Goal: Transaction & Acquisition: Purchase product/service

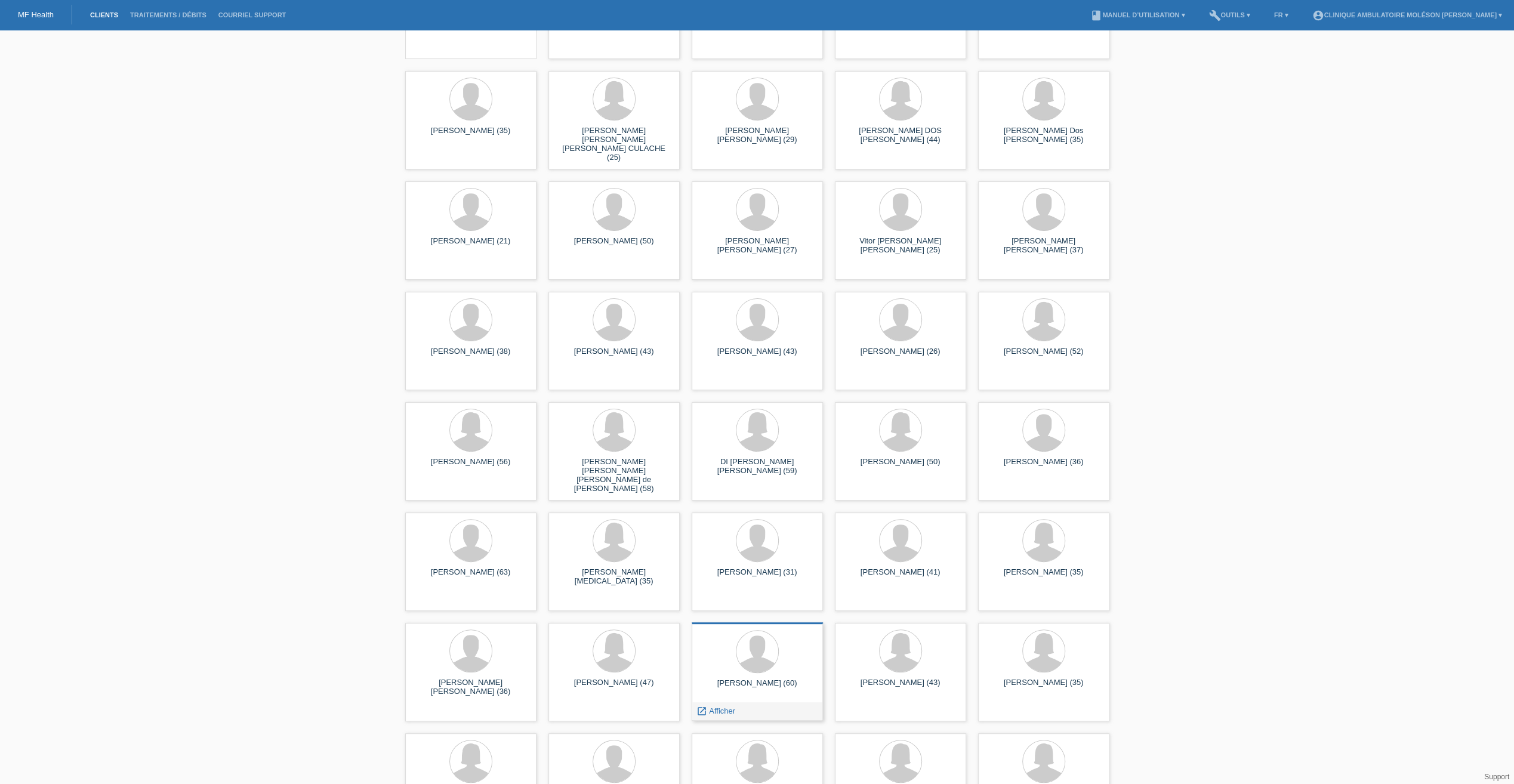
scroll to position [119, 0]
click at [949, 656] on div at bounding box center [900, 651] width 112 height 45
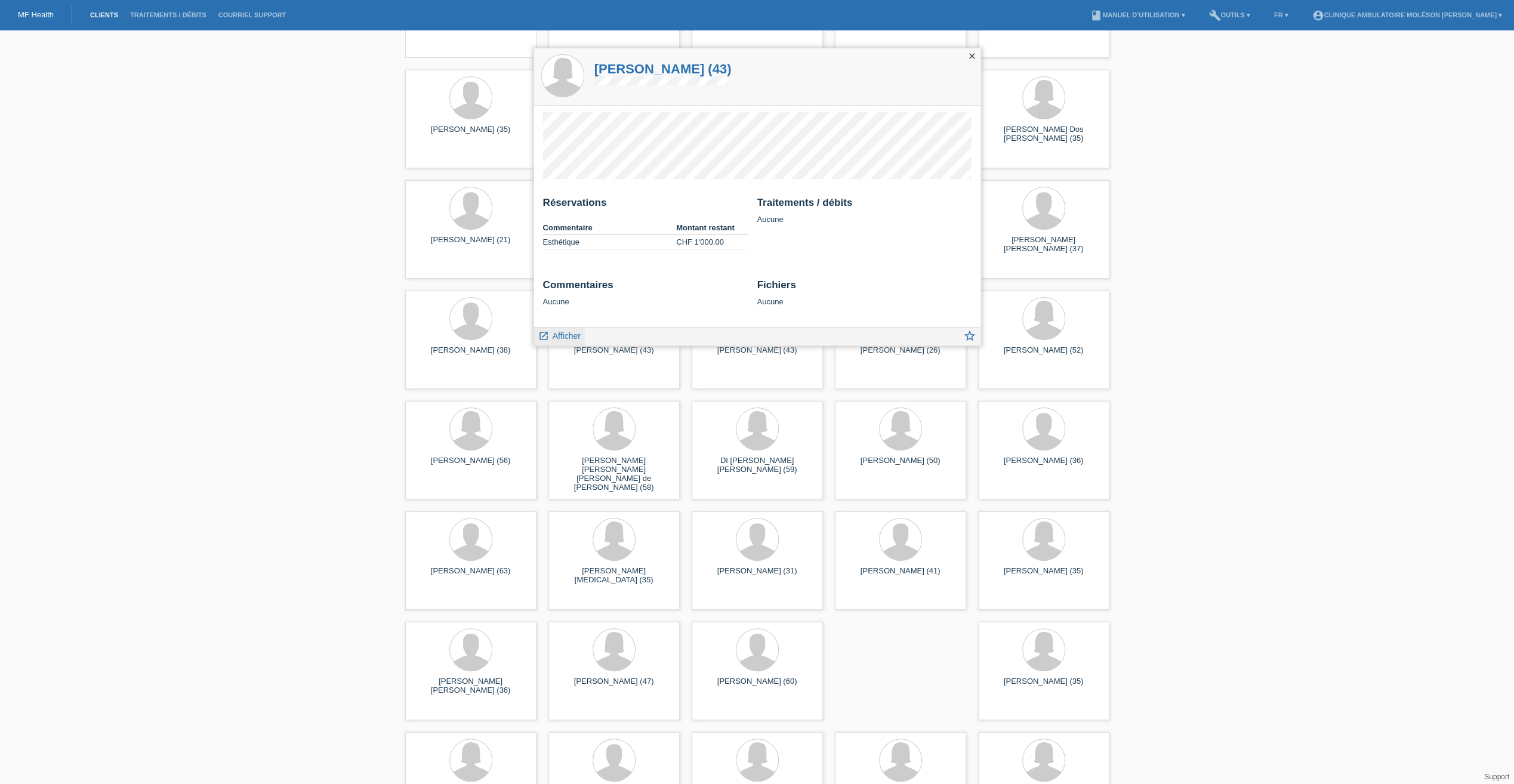
click at [559, 332] on span "Afficher" at bounding box center [566, 336] width 28 height 10
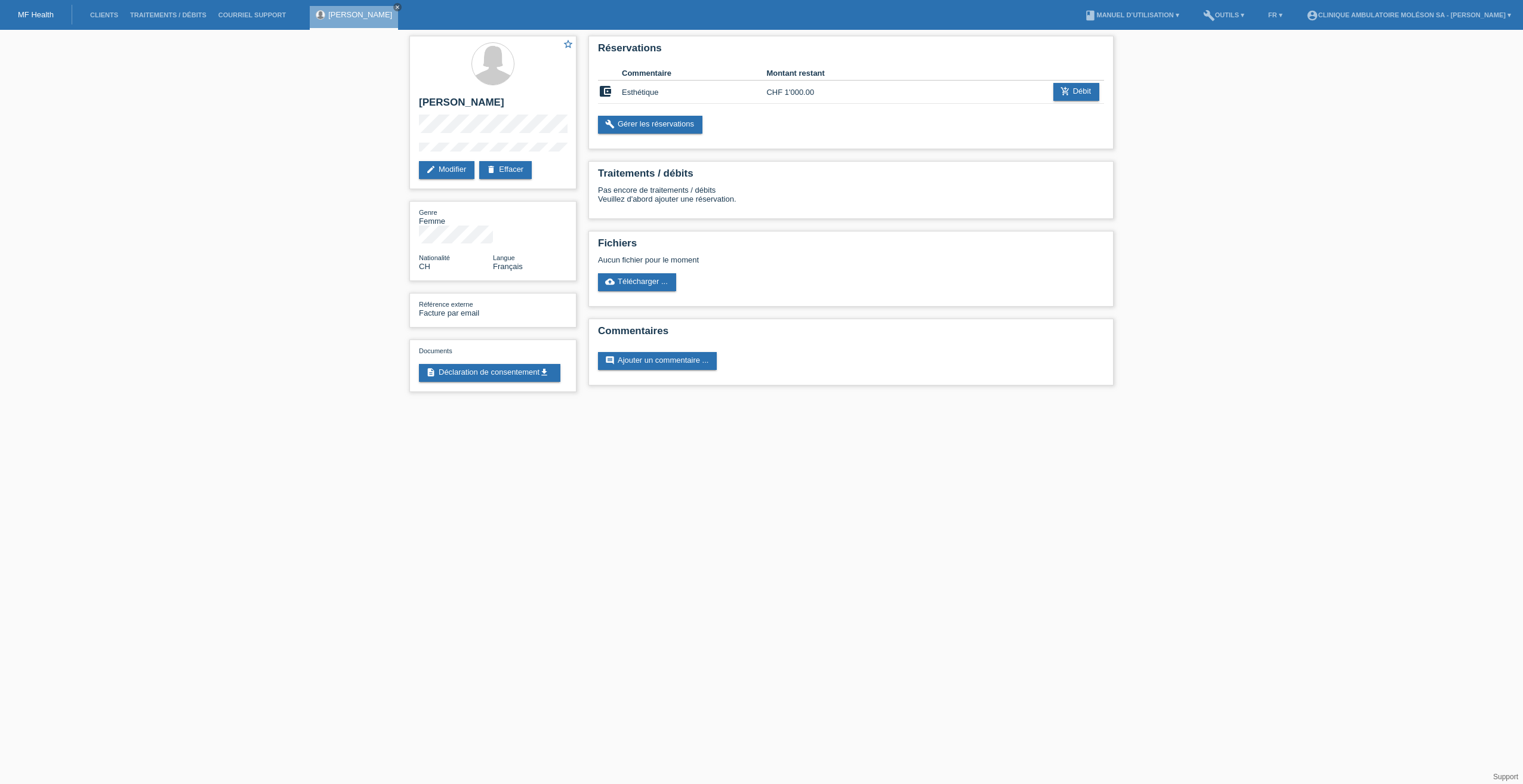
drag, startPoint x: 109, startPoint y: 252, endPoint x: 138, endPoint y: 223, distance: 41.0
click at [109, 252] on div "star_border Barbara Rayroud edit Modifier delete Effacer Genre Femme Nationalit…" at bounding box center [761, 217] width 1523 height 374
click at [464, 364] on link "description Déclaration de consentement get_app" at bounding box center [490, 373] width 142 height 18
click at [224, 212] on div "star_border Barbara Rayroud edit Modifier delete Effacer Genre Femme Nationalit…" at bounding box center [761, 217] width 1523 height 374
click at [645, 123] on link "build Gérer les réservations" at bounding box center [650, 125] width 105 height 18
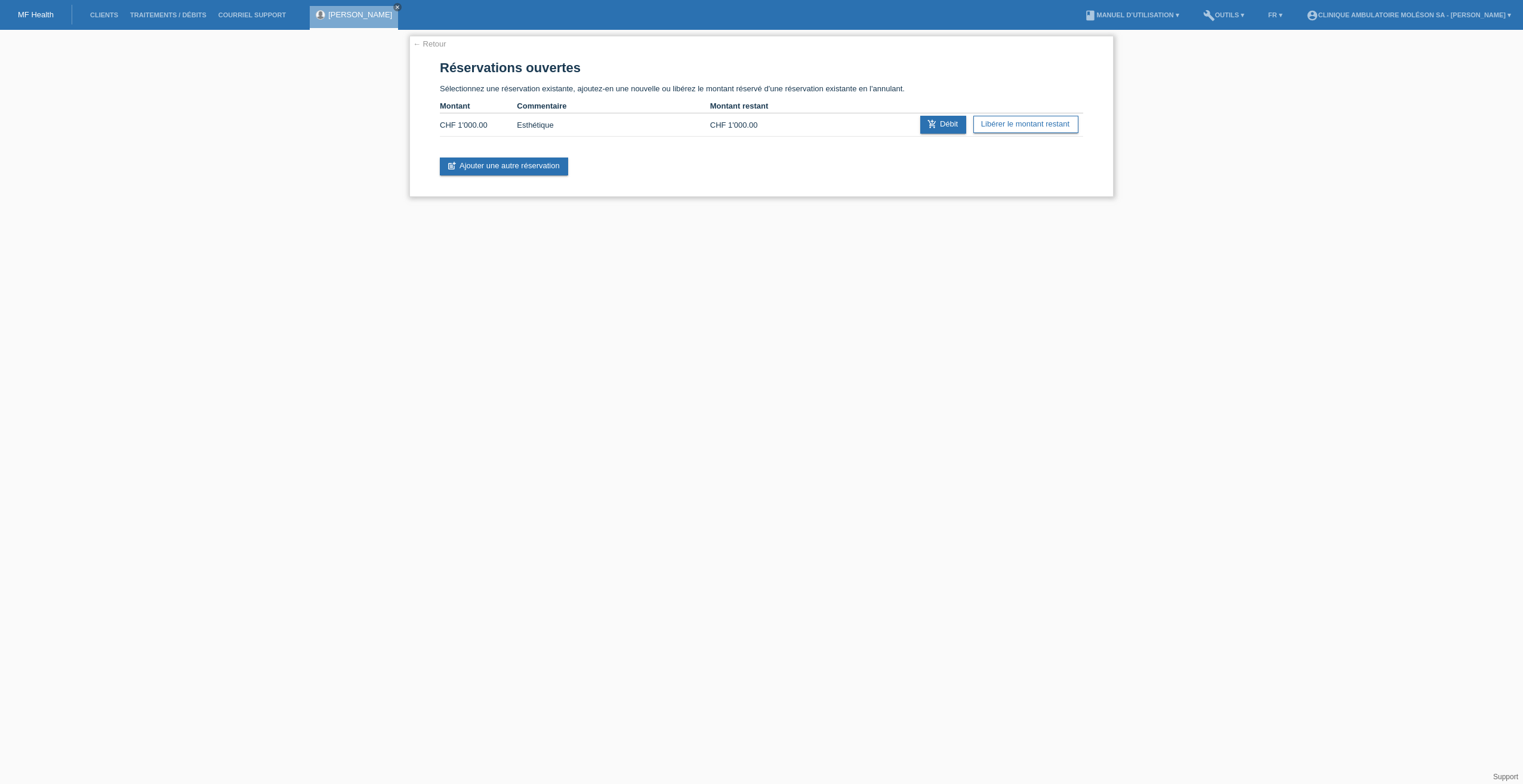
click at [415, 43] on link "← Retour" at bounding box center [429, 43] width 34 height 9
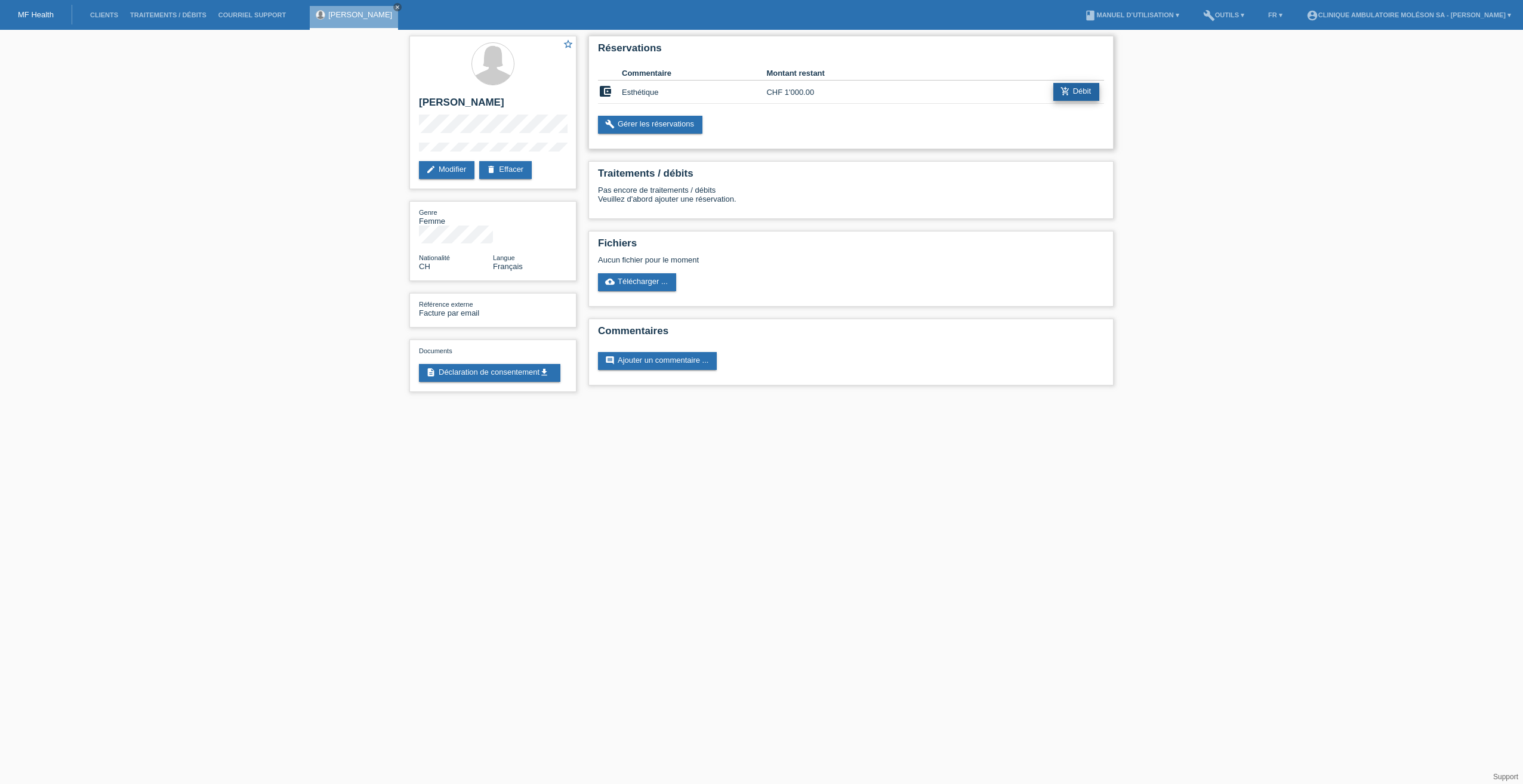
click at [1063, 93] on icon "add_shopping_cart" at bounding box center [1066, 91] width 10 height 10
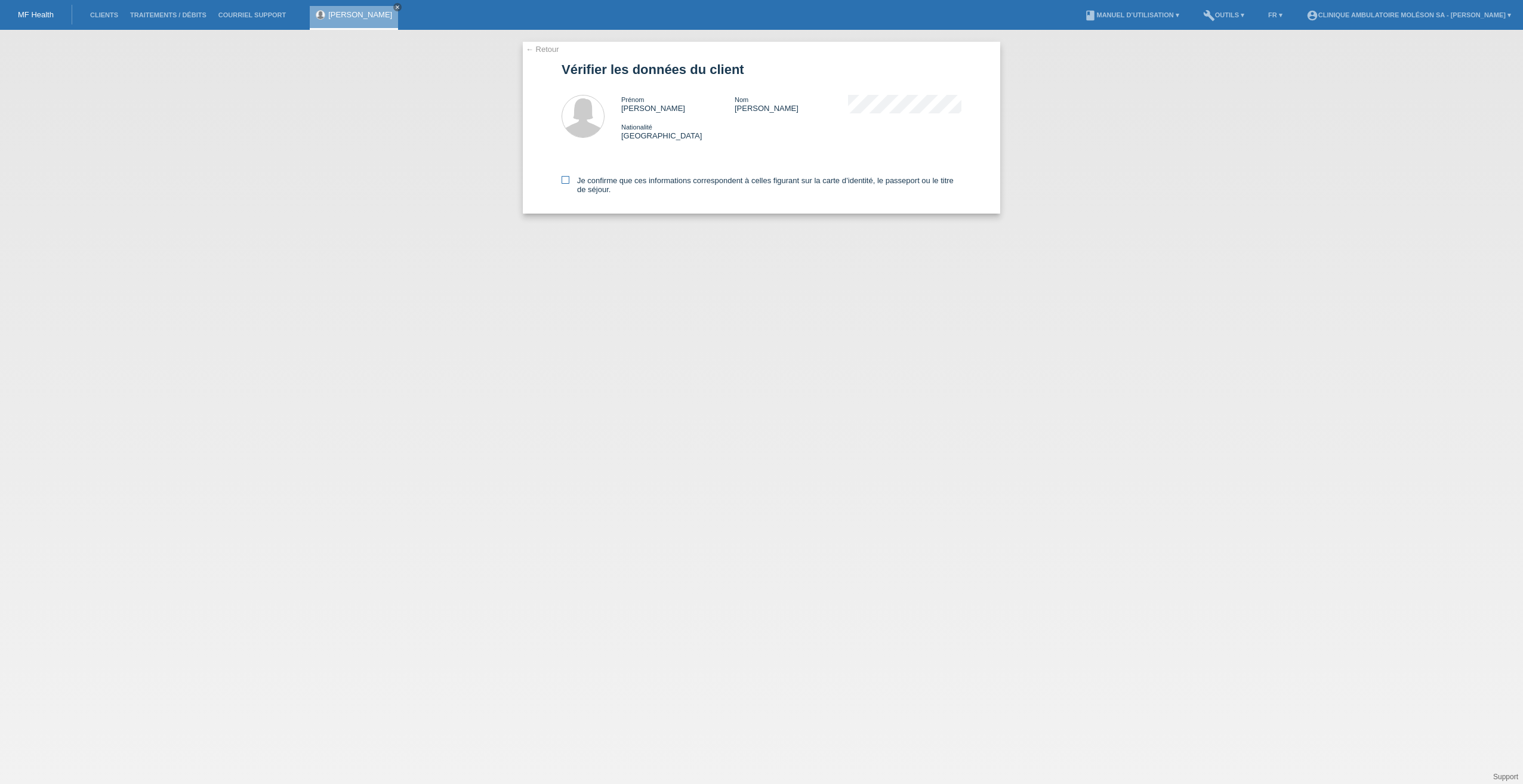
click at [601, 181] on label "Je confirme que ces informations correspondent à celles figurant sur la carte d…" at bounding box center [761, 185] width 400 height 18
click at [569, 181] on input "Je confirme que ces informations correspondent à celles figurant sur la carte d…" at bounding box center [565, 179] width 8 height 8
checkbox input "true"
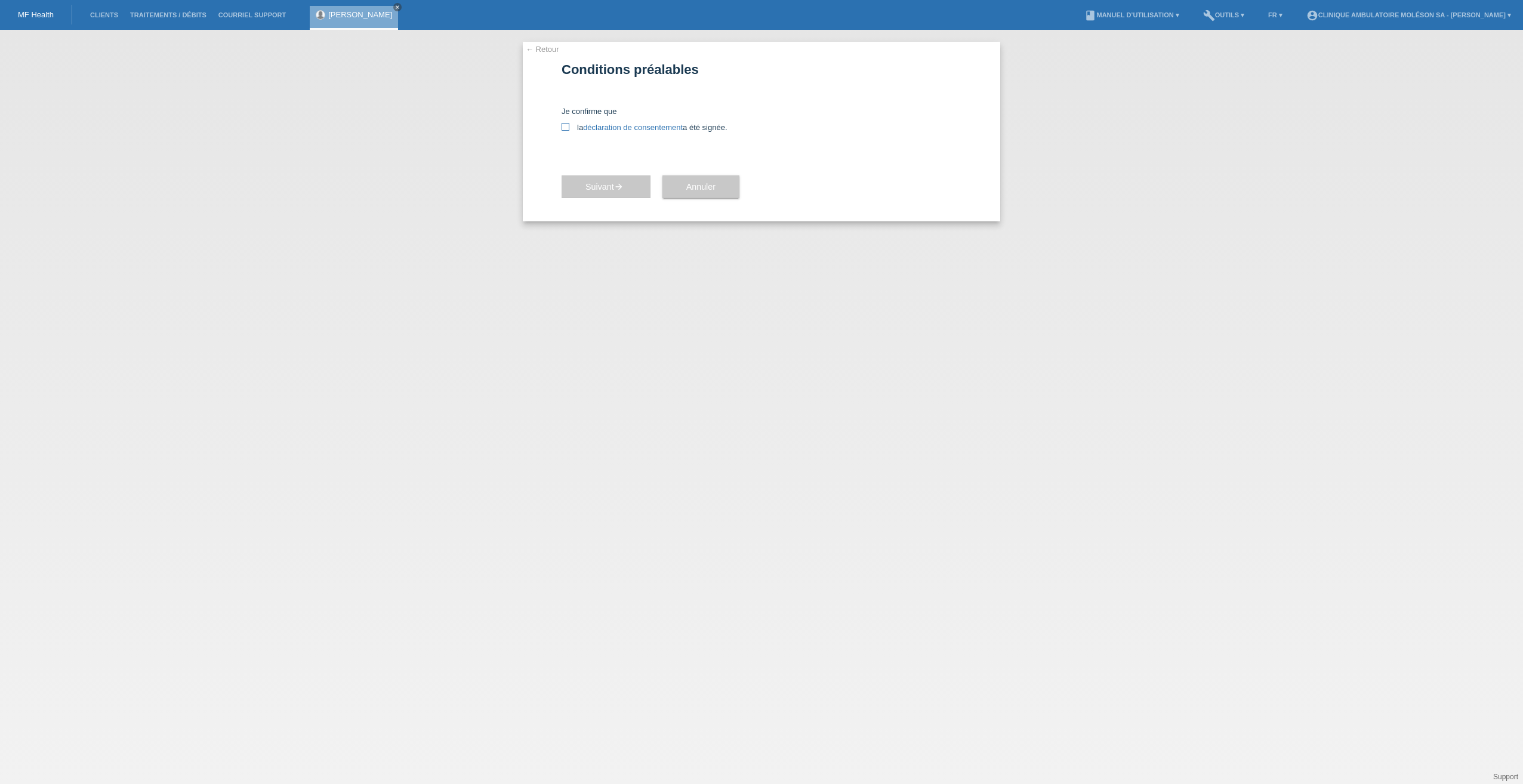
click at [566, 128] on icon at bounding box center [565, 126] width 8 height 8
click at [566, 128] on input "la déclaration de consentement a été signée." at bounding box center [565, 126] width 8 height 8
checkbox input "true"
click at [597, 183] on span "Suivant arrow_forward" at bounding box center [605, 187] width 41 height 10
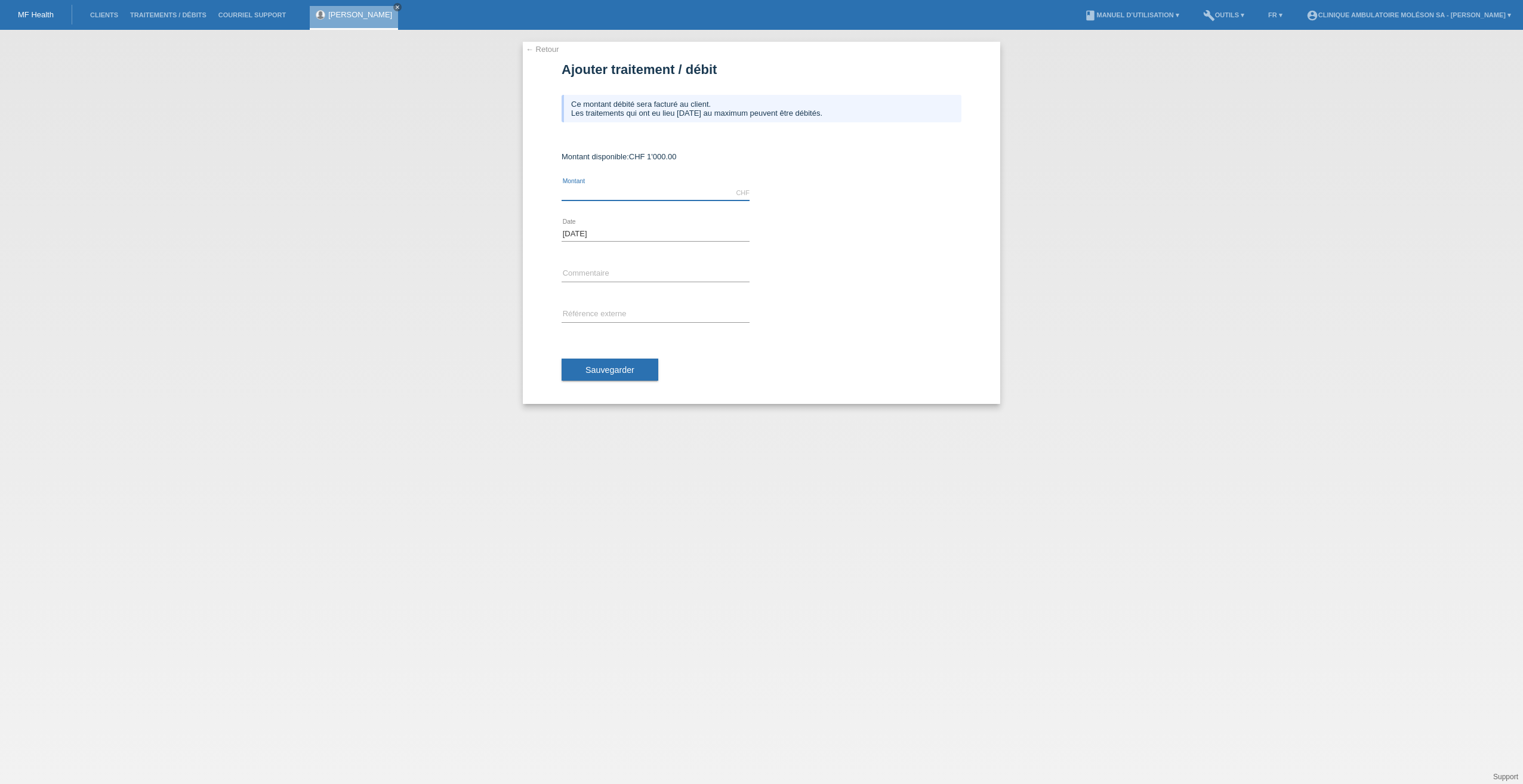
click at [611, 194] on input "text" at bounding box center [655, 193] width 188 height 15
type input "2"
type input "320.00"
click at [611, 228] on input "[DATE]" at bounding box center [597, 233] width 72 height 15
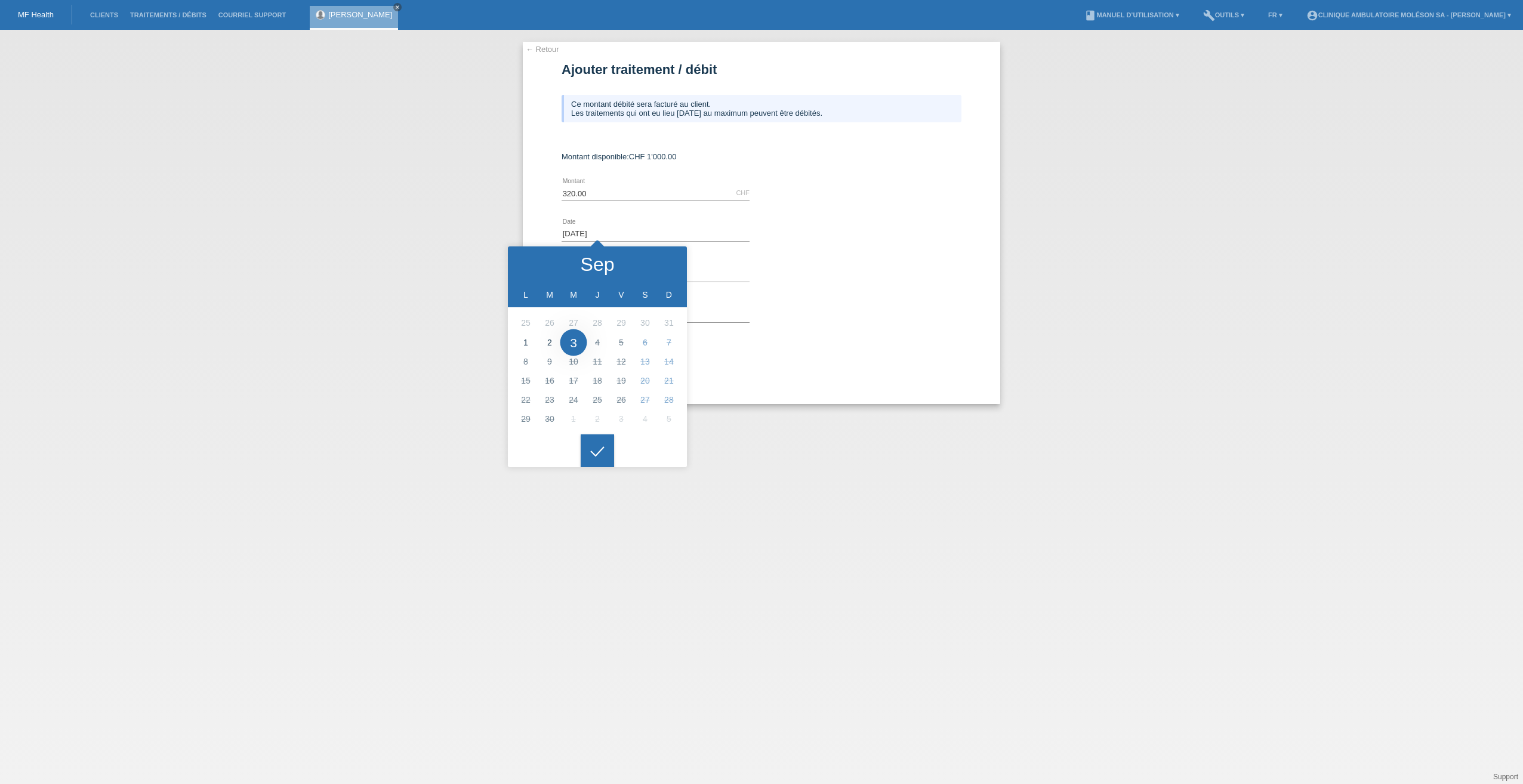
click at [757, 288] on div "error Commentaire" at bounding box center [761, 274] width 400 height 40
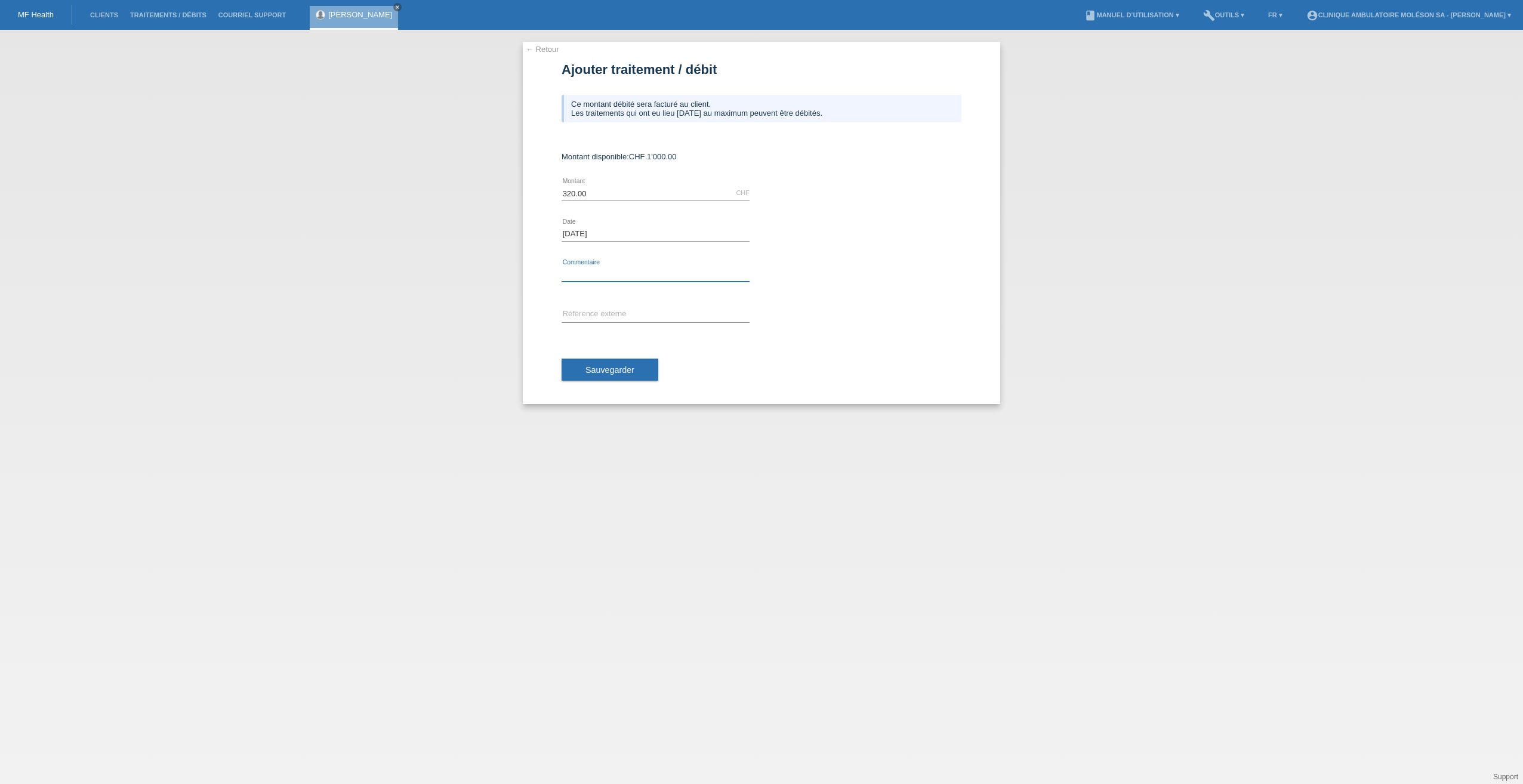
click at [598, 271] on input "text" at bounding box center [655, 274] width 188 height 15
drag, startPoint x: 742, startPoint y: 71, endPoint x: 740, endPoint y: 77, distance: 6.3
click at [742, 71] on h1 "Ajouter traitement / débit" at bounding box center [761, 69] width 400 height 15
click at [631, 274] on input "ttt esthétique -" at bounding box center [655, 274] width 188 height 15
paste input "50527"
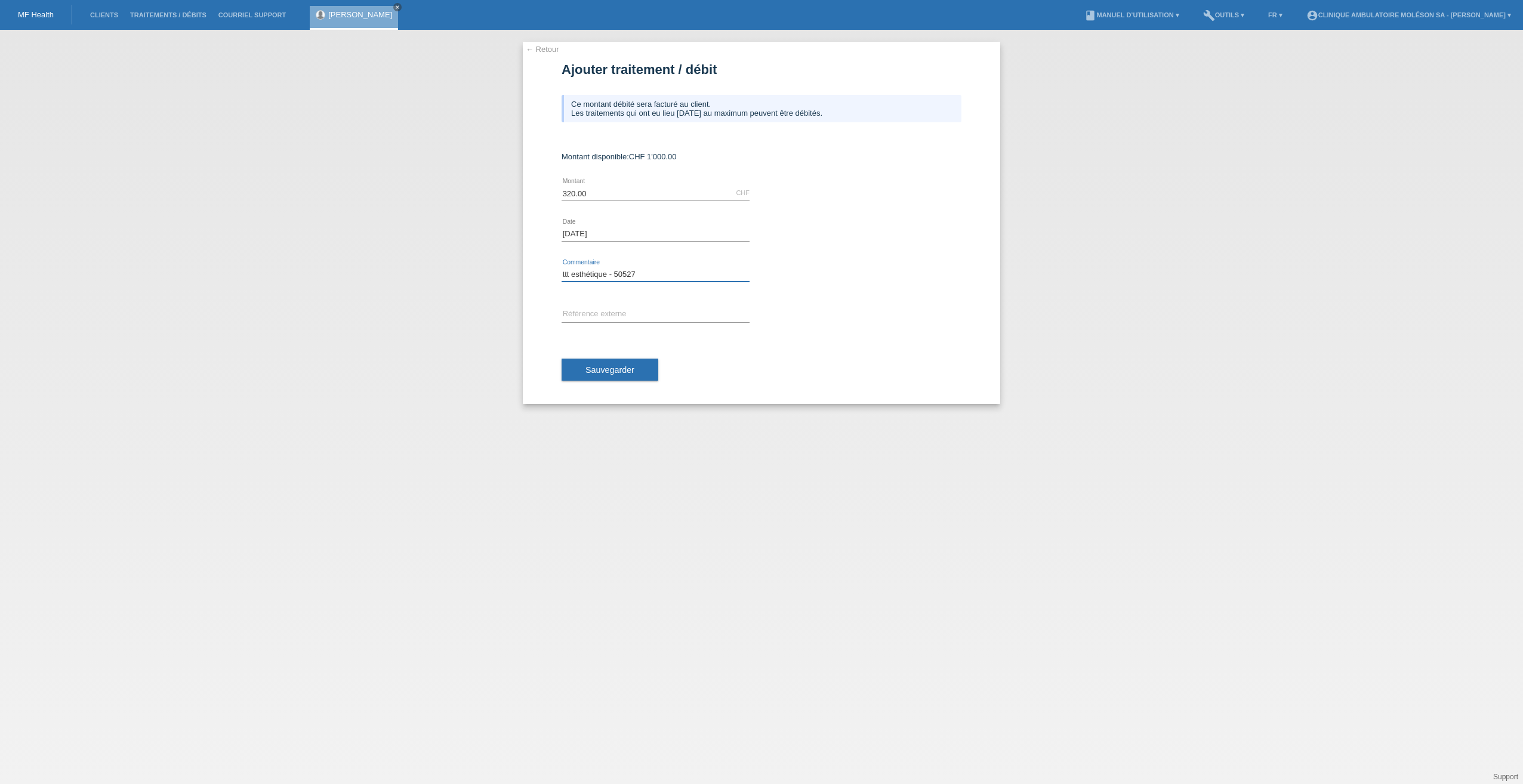
type input "ttt esthétique - 50527"
click at [242, 223] on div "← Retour Ajouter traitement / débit Ce montant débité sera facturé au client. L…" at bounding box center [761, 407] width 1523 height 754
click at [602, 361] on button "Sauvegarder" at bounding box center [610, 370] width 96 height 22
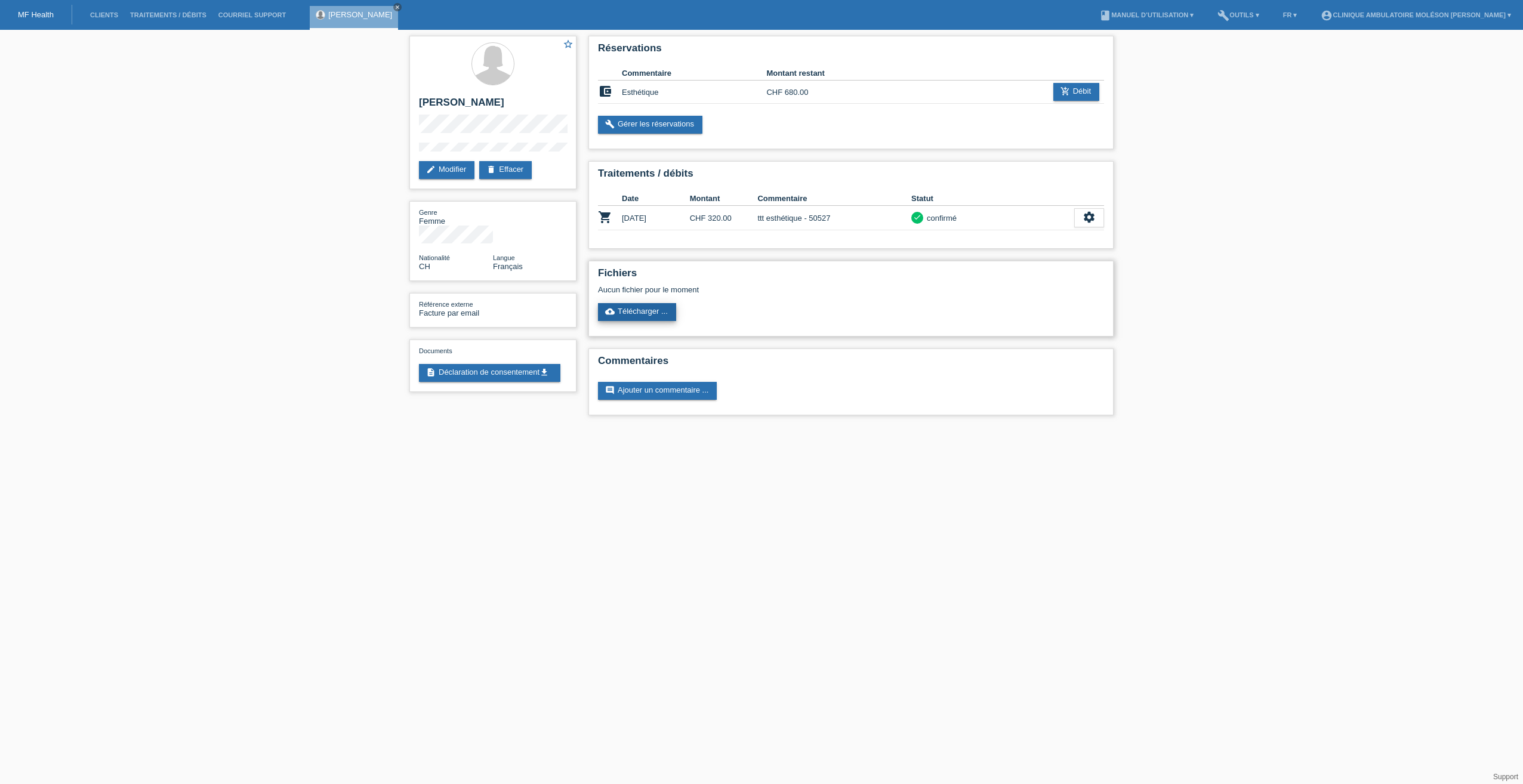
click at [634, 313] on link "cloud_upload Télécharger ..." at bounding box center [637, 312] width 78 height 18
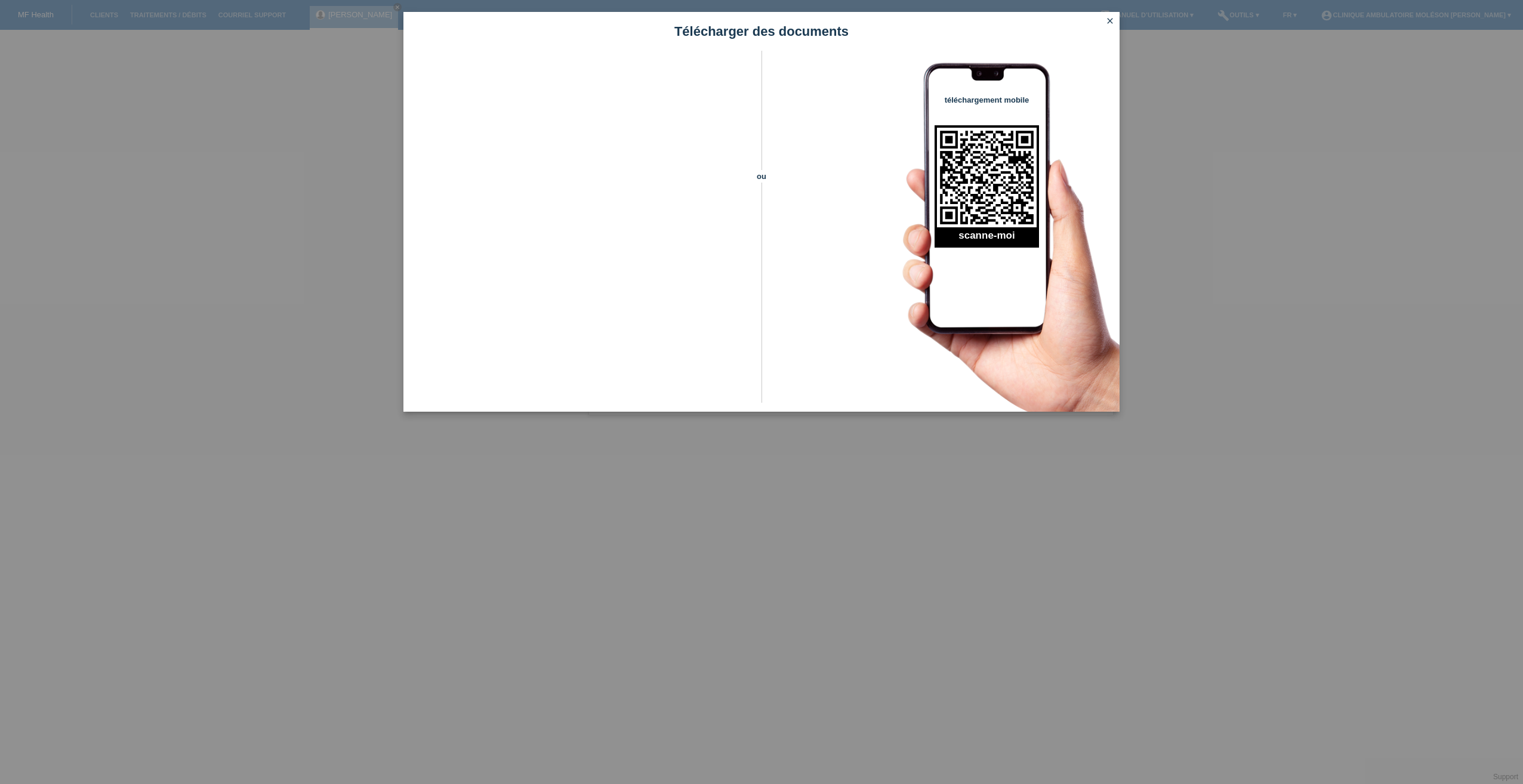
click at [1110, 22] on icon "close" at bounding box center [1110, 21] width 10 height 10
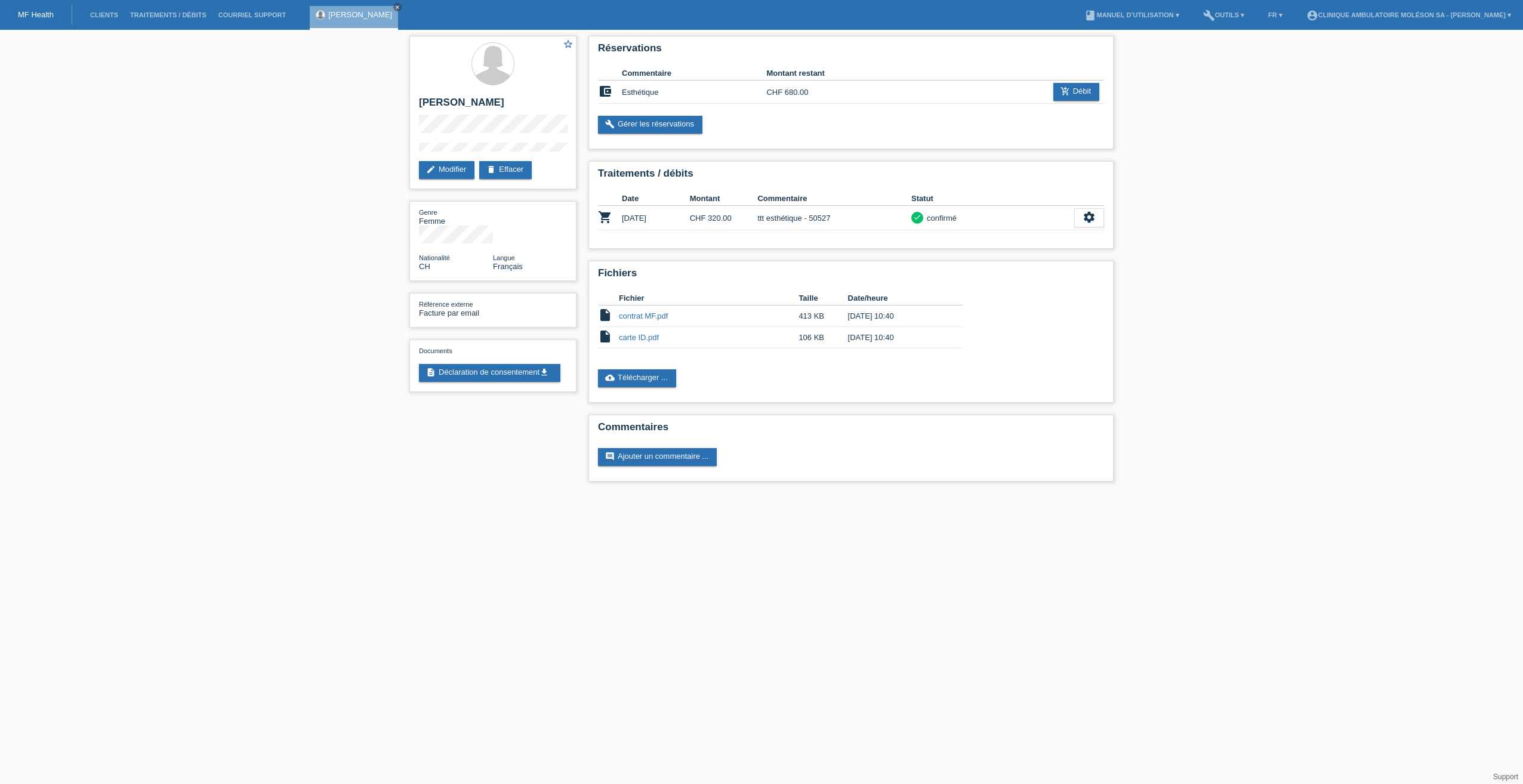
click at [330, 135] on div "star_border [PERSON_NAME] edit Modifier delete Effacer Genre Femme Nationalité …" at bounding box center [761, 262] width 1523 height 464
